Goal: Information Seeking & Learning: Learn about a topic

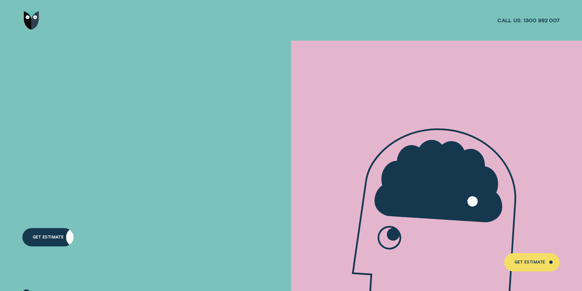
click at [45, 236] on div "Get Estimate" at bounding box center [48, 236] width 31 height 4
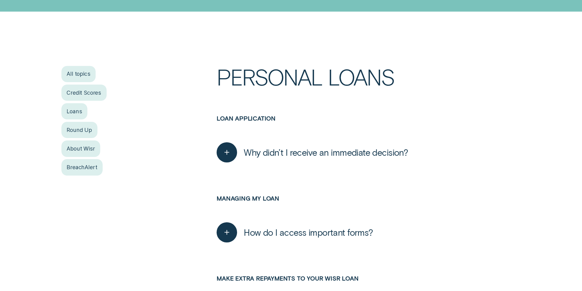
scroll to position [122, 0]
click at [85, 93] on div "Credit Scores" at bounding box center [83, 92] width 45 height 16
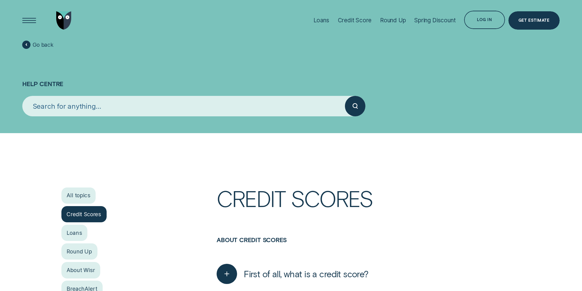
scroll to position [153, 0]
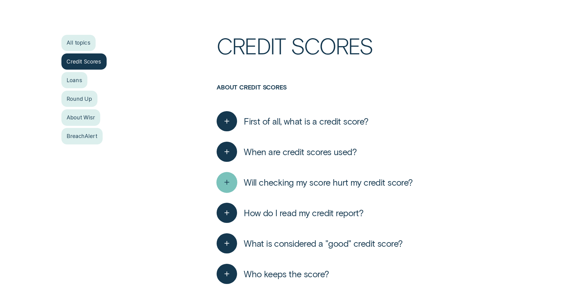
click at [226, 185] on icon "button" at bounding box center [227, 182] width 10 height 9
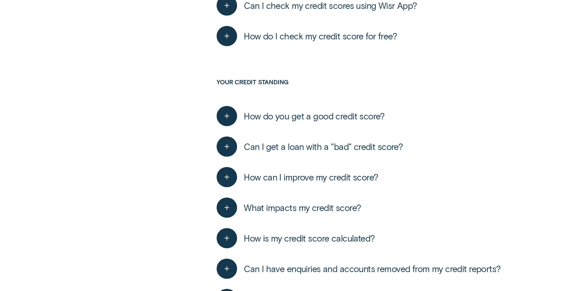
scroll to position [764, 0]
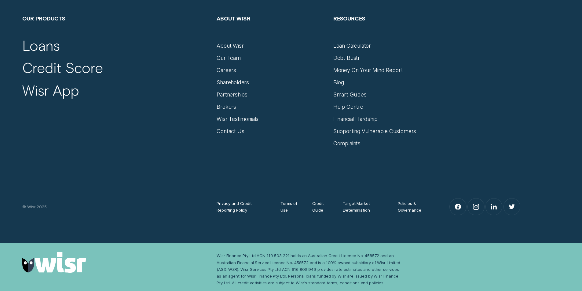
scroll to position [796, 0]
